Goal: Obtain resource: Obtain resource

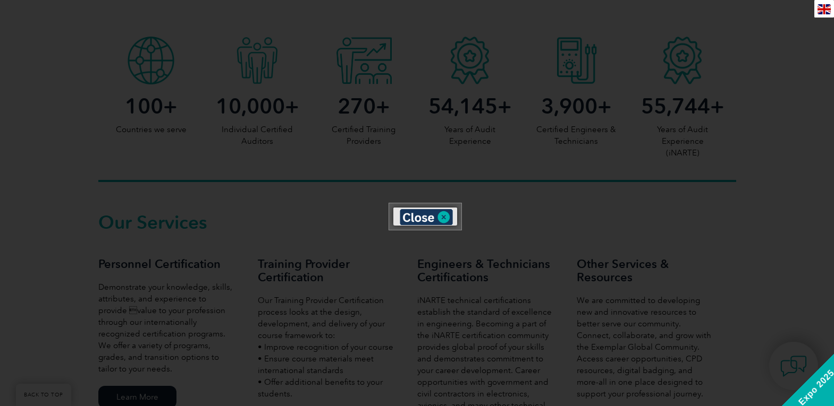
scroll to position [553, 0]
click at [446, 216] on img at bounding box center [426, 217] width 53 height 16
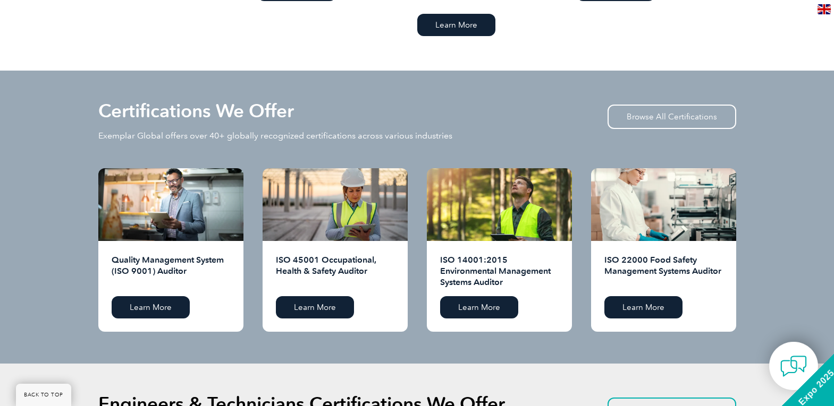
scroll to position [1006, 0]
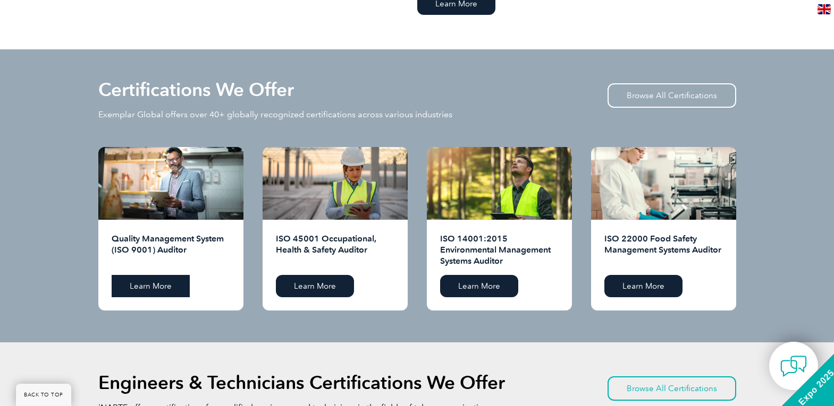
click at [144, 283] on link "Learn More" at bounding box center [151, 286] width 78 height 22
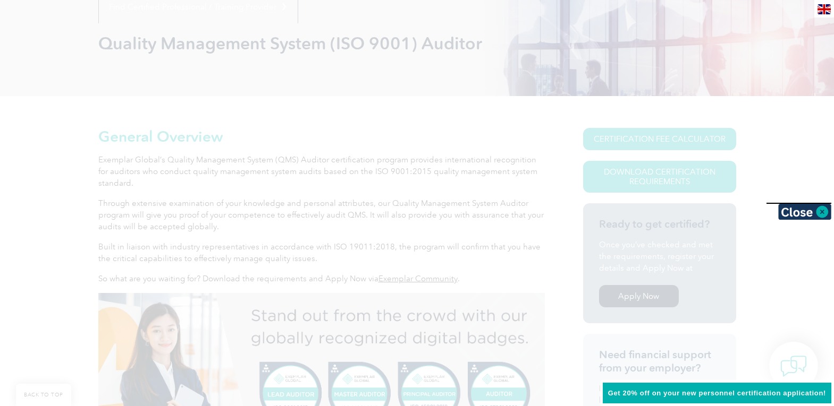
scroll to position [149, 0]
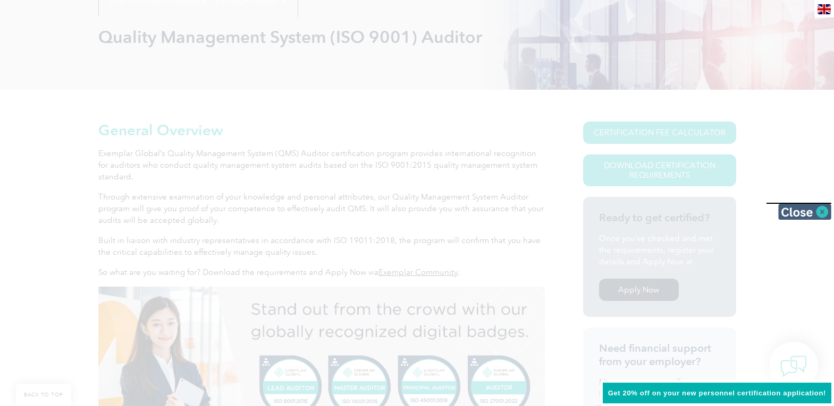
click at [820, 209] on img at bounding box center [804, 212] width 53 height 16
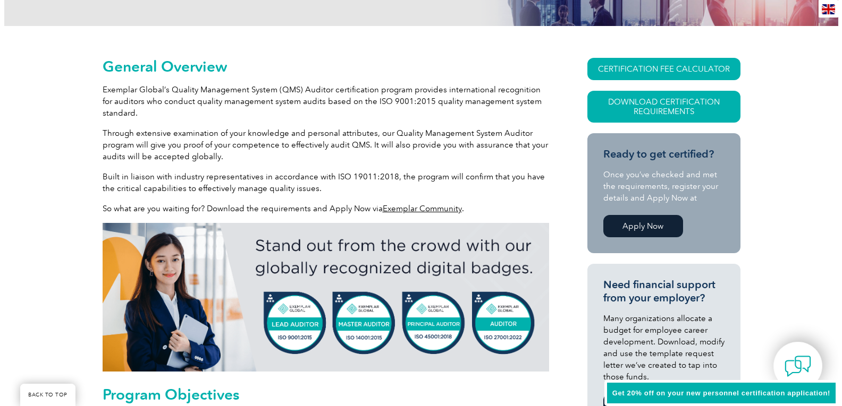
scroll to position [234, 0]
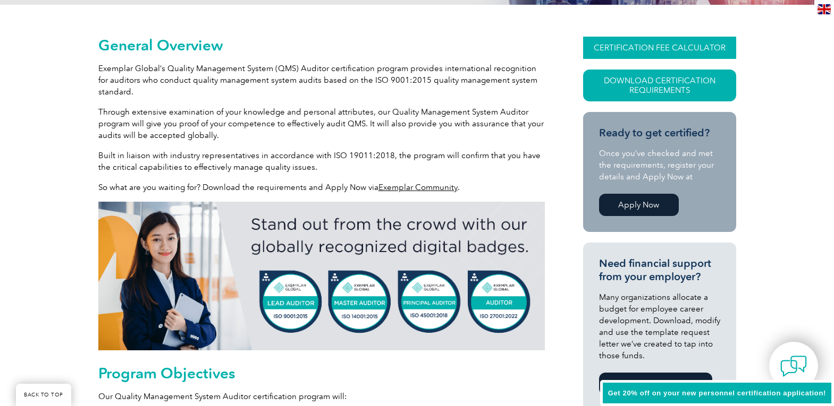
click at [644, 44] on link "CERTIFICATION FEE CALCULATOR" at bounding box center [659, 48] width 153 height 22
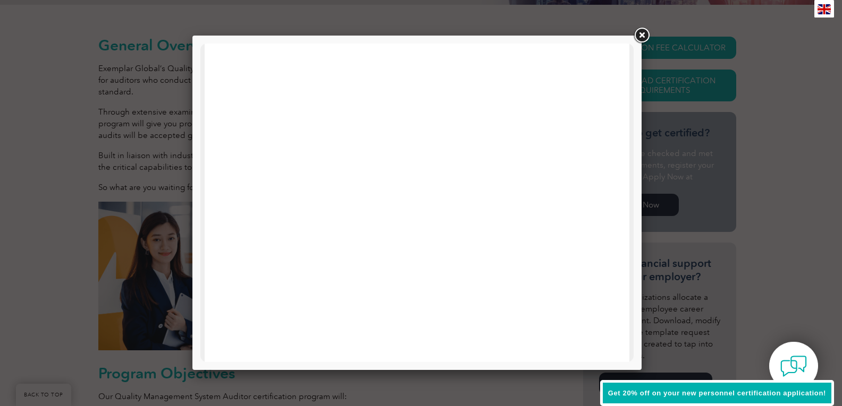
scroll to position [507, 0]
click at [640, 33] on link at bounding box center [641, 35] width 19 height 19
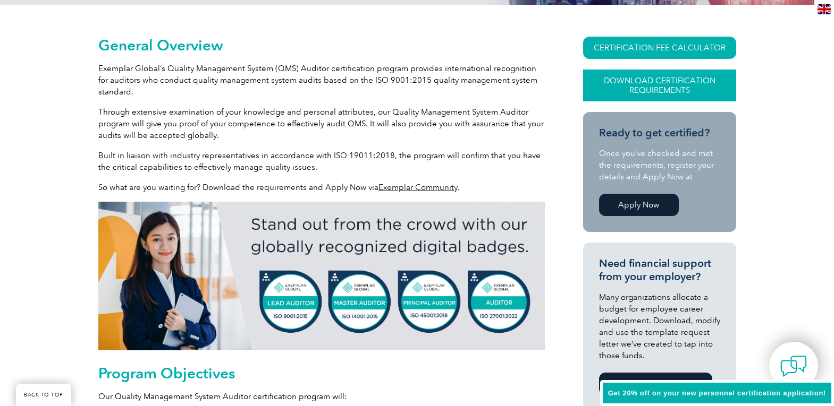
click at [645, 81] on link "Download Certification Requirements" at bounding box center [659, 86] width 153 height 32
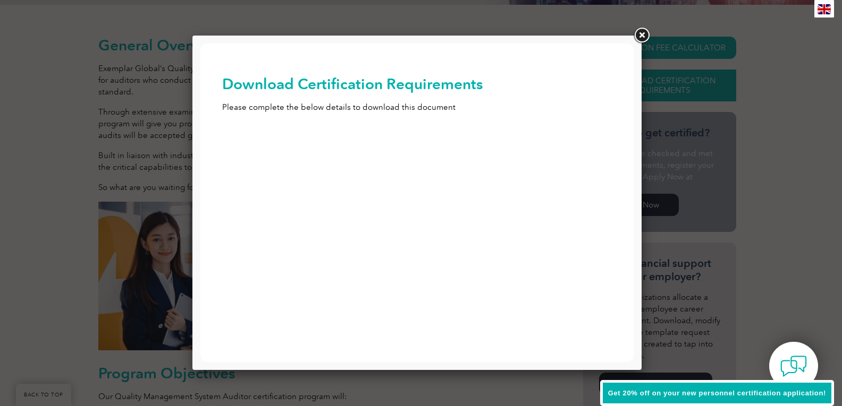
scroll to position [0, 0]
click at [387, 148] on input "First Name (Required)" at bounding box center [417, 148] width 390 height 19
type input "a"
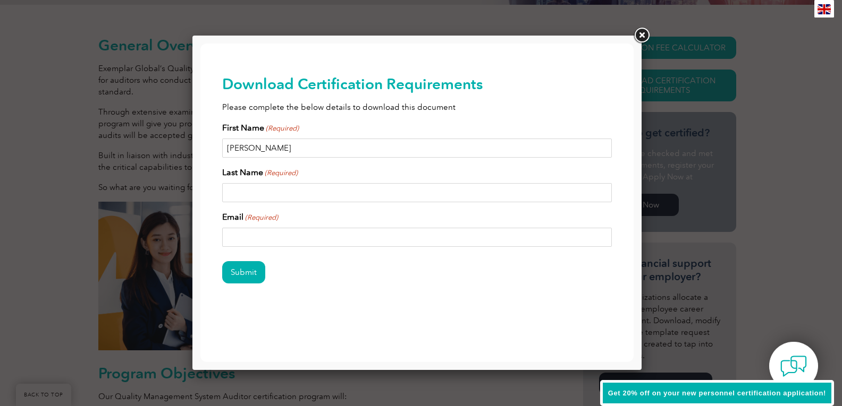
type input "Alice"
click at [308, 190] on input "Last Name (Required)" at bounding box center [417, 192] width 390 height 19
type input "Simon"
click at [264, 235] on input "Email (Required)" at bounding box center [417, 237] width 390 height 19
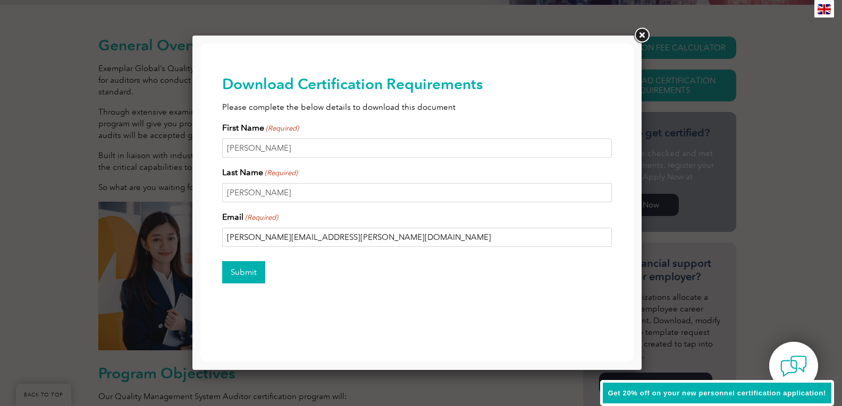
type input "alice.b.simon@gmail.com"
click at [247, 272] on input "Submit" at bounding box center [243, 272] width 43 height 22
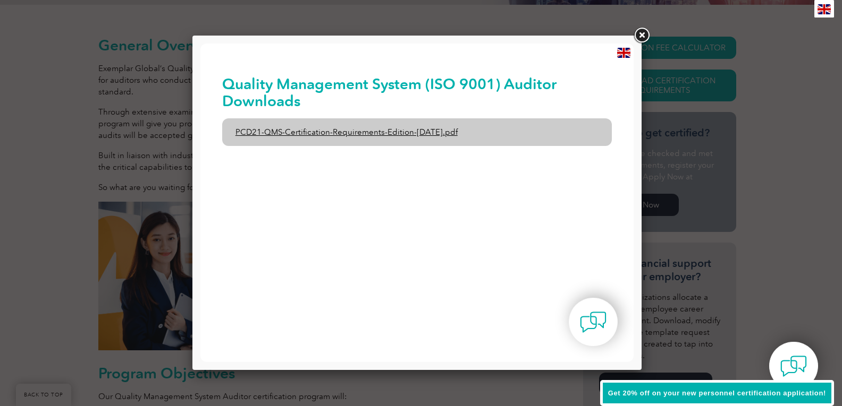
click at [368, 131] on link "PCD21-QMS-Certification-Requirements-Edition-2-April-2022.pdf" at bounding box center [417, 132] width 390 height 28
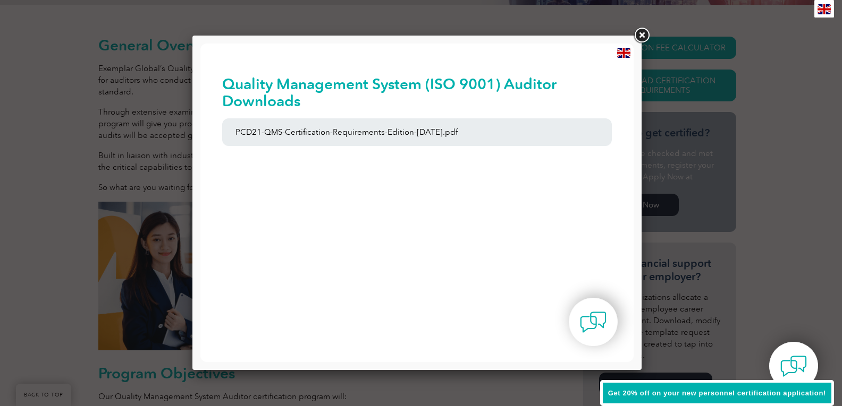
click at [645, 35] on link at bounding box center [641, 35] width 19 height 19
